Goal: Check status: Check status

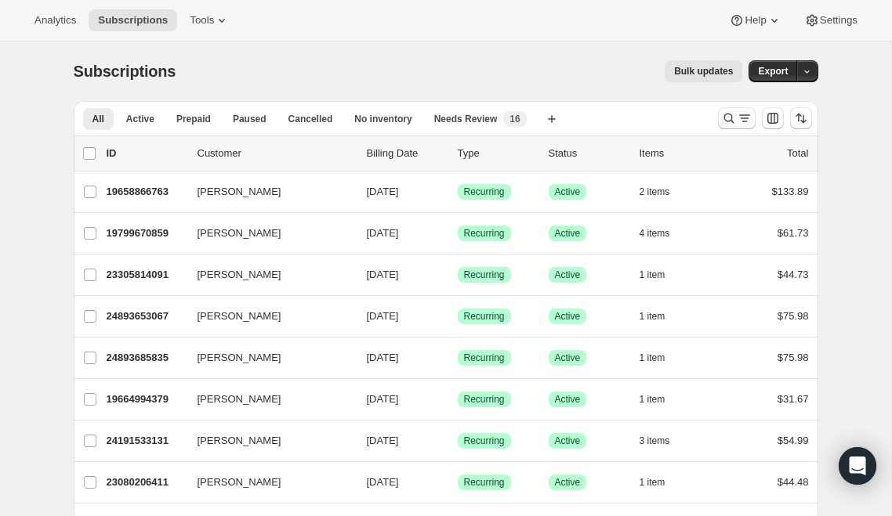
click at [732, 125] on icon "Search and filter results" at bounding box center [729, 118] width 16 height 16
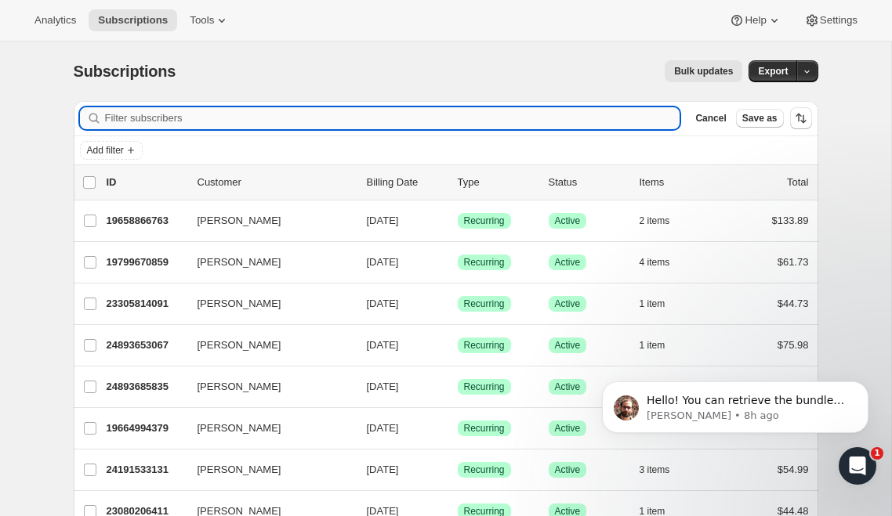
paste input "[EMAIL_ADDRESS][DOMAIN_NAME]"
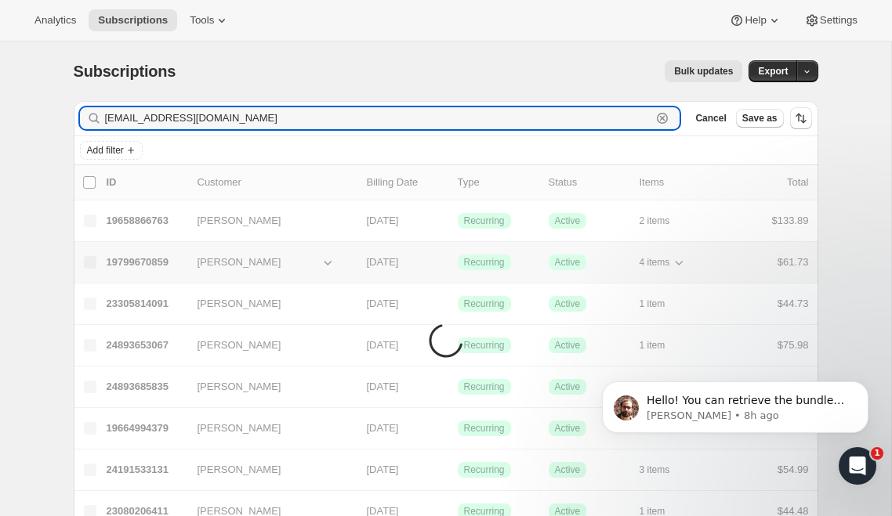
type input "[EMAIL_ADDRESS][DOMAIN_NAME]"
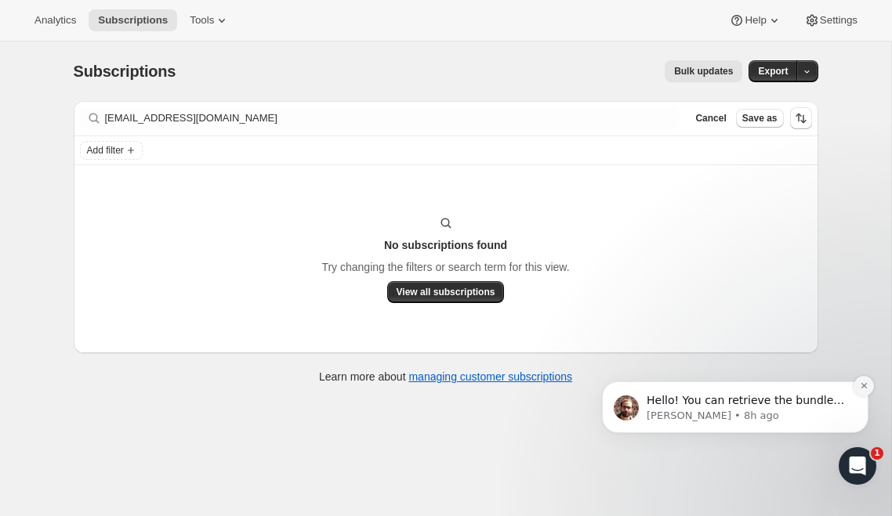
click at [863, 387] on icon "Dismiss notification" at bounding box center [864, 386] width 9 height 9
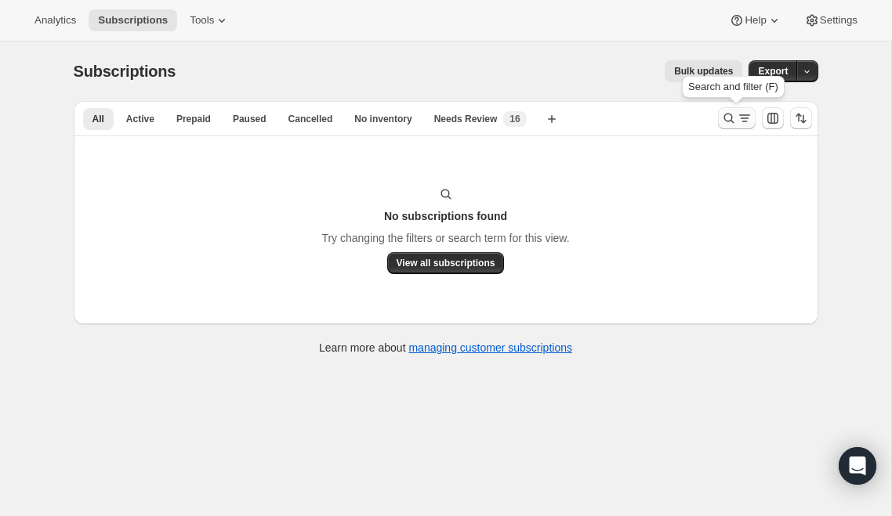
click at [738, 111] on icon "Search and filter results" at bounding box center [745, 118] width 16 height 16
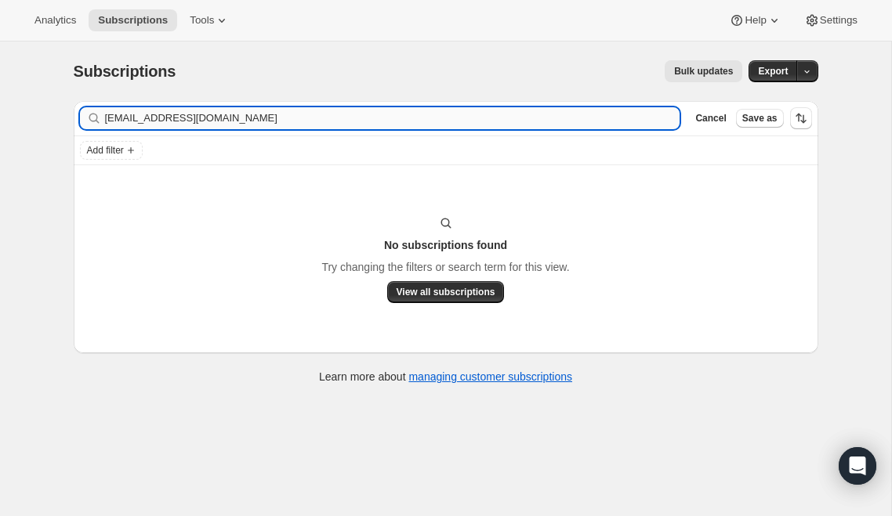
click at [407, 111] on input "[EMAIL_ADDRESS][DOMAIN_NAME]" at bounding box center [392, 118] width 575 height 22
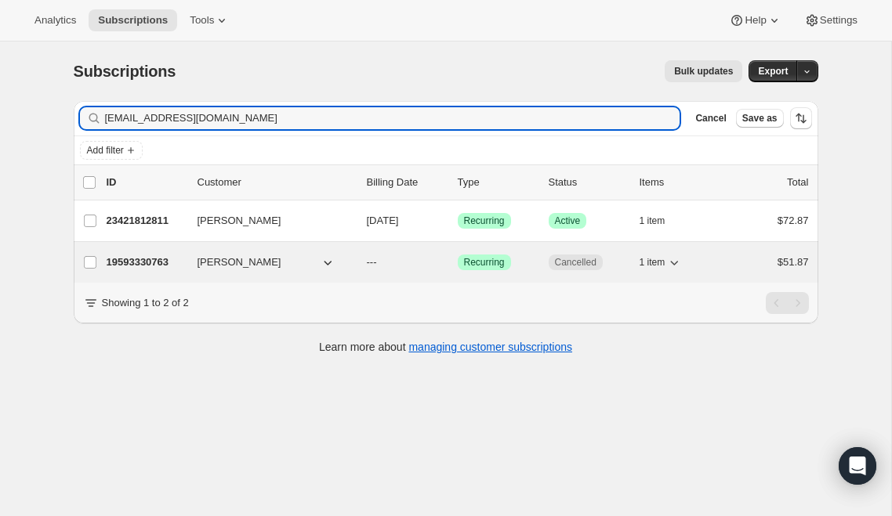
type input "[EMAIL_ADDRESS][DOMAIN_NAME]"
click at [156, 261] on p "19593330763" at bounding box center [146, 263] width 78 height 16
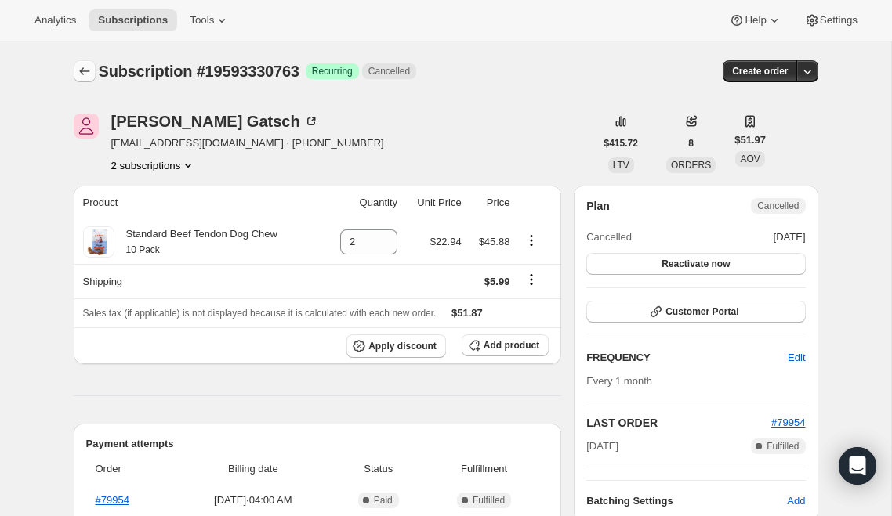
click at [92, 76] on button "Subscriptions" at bounding box center [85, 71] width 22 height 22
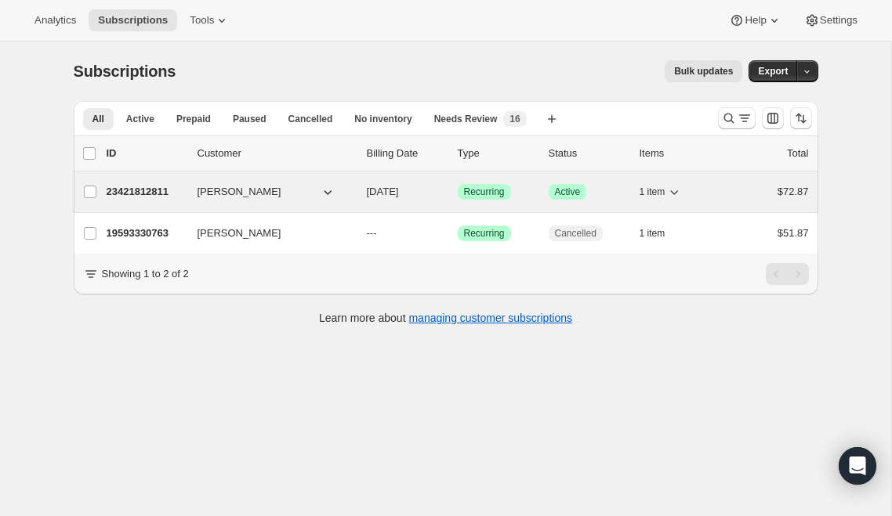
click at [156, 193] on p "23421812811" at bounding box center [146, 192] width 78 height 16
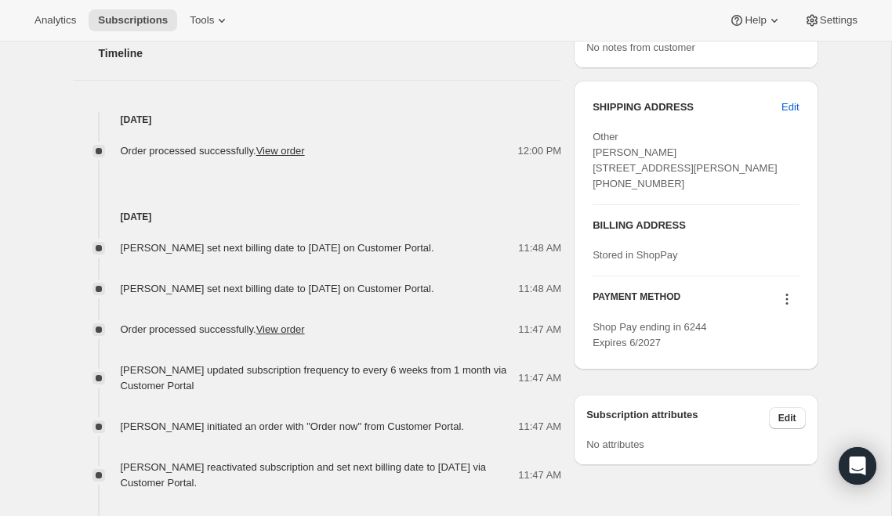
scroll to position [610, 0]
